Goal: Check status: Check status

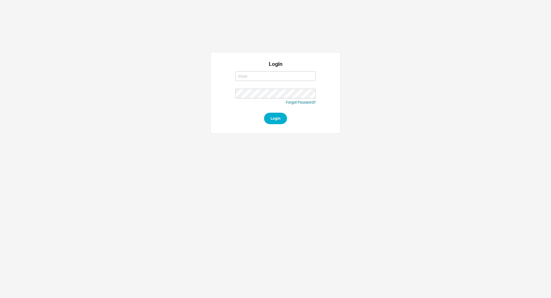
type input "803308"
drag, startPoint x: 258, startPoint y: 72, endPoint x: 137, endPoint y: 81, distance: 121.5
click at [137, 81] on div "Login 803308 Forgot Password? Login" at bounding box center [275, 93] width 328 height 82
type input "yossi@asbathnj.com"
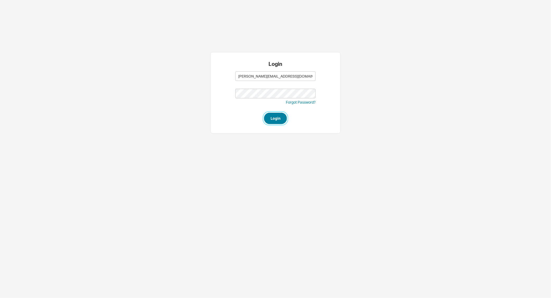
click at [270, 117] on button "Login" at bounding box center [275, 118] width 23 height 11
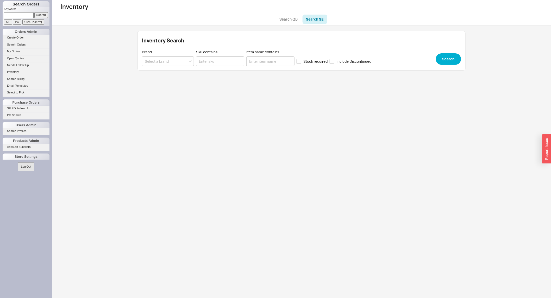
click at [16, 13] on input at bounding box center [19, 14] width 30 height 5
paste input "803308"
type input "803308"
click at [34, 12] on input "Search" at bounding box center [41, 14] width 14 height 5
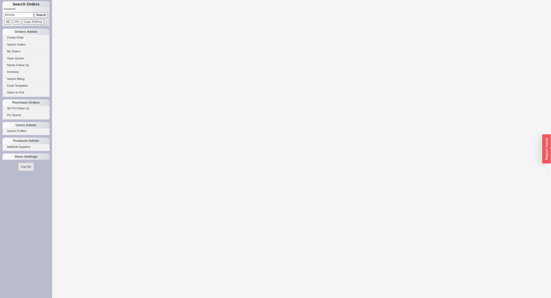
select select "LOW"
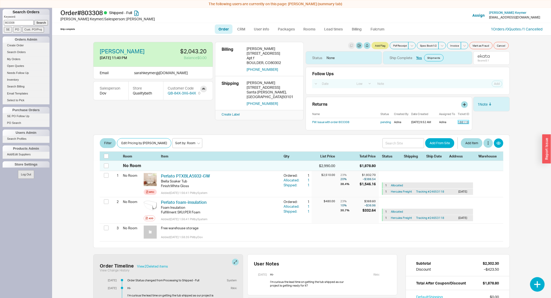
click at [458, 122] on link "188119" at bounding box center [463, 122] width 11 height 4
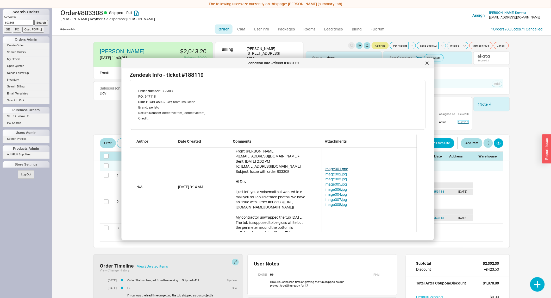
scroll to position [116, 0]
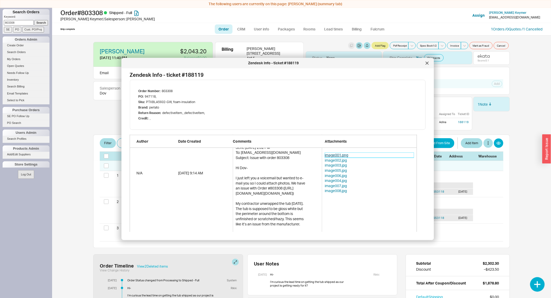
click at [328, 156] on link "image001.png" at bounding box center [369, 155] width 89 height 5
click at [327, 158] on link "image002.jpg" at bounding box center [369, 160] width 89 height 5
click at [350, 168] on link "image005.jpg" at bounding box center [369, 170] width 89 height 5
click at [336, 166] on link "image003.jpg" at bounding box center [369, 165] width 89 height 5
click at [338, 181] on link "image004.jpg" at bounding box center [369, 180] width 89 height 5
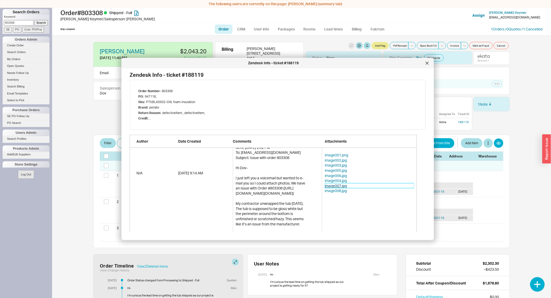
click at [334, 186] on link "image007.jpg" at bounding box center [369, 185] width 89 height 5
click at [335, 191] on link "image008.jpg" at bounding box center [369, 191] width 89 height 5
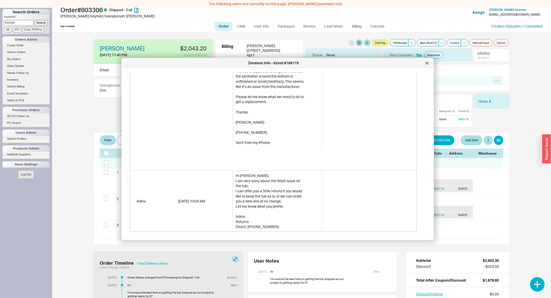
scroll to position [0, 0]
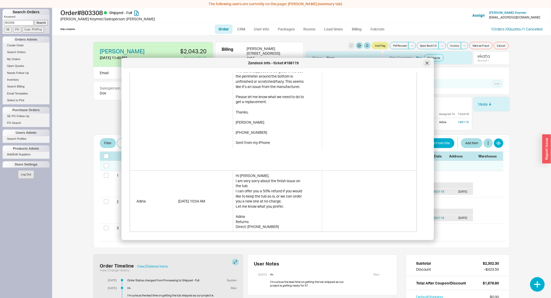
click at [426, 62] on icon at bounding box center [427, 63] width 3 height 3
